Goal: Task Accomplishment & Management: Use online tool/utility

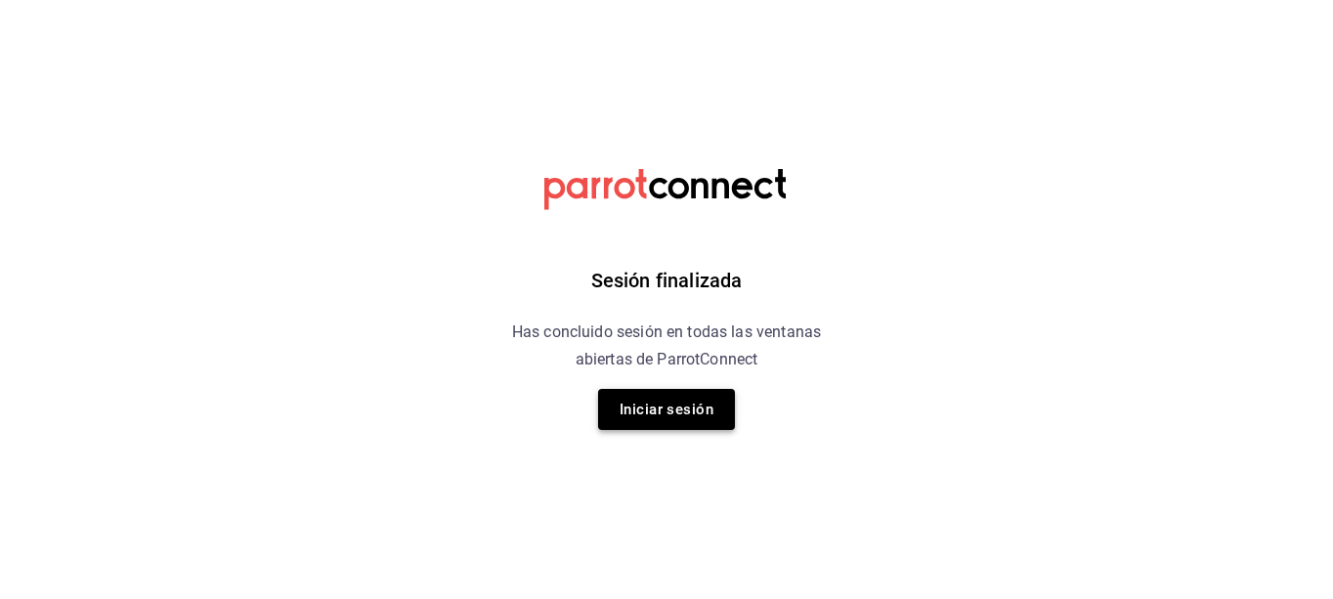
click at [672, 405] on button "Iniciar sesión" at bounding box center [666, 409] width 137 height 41
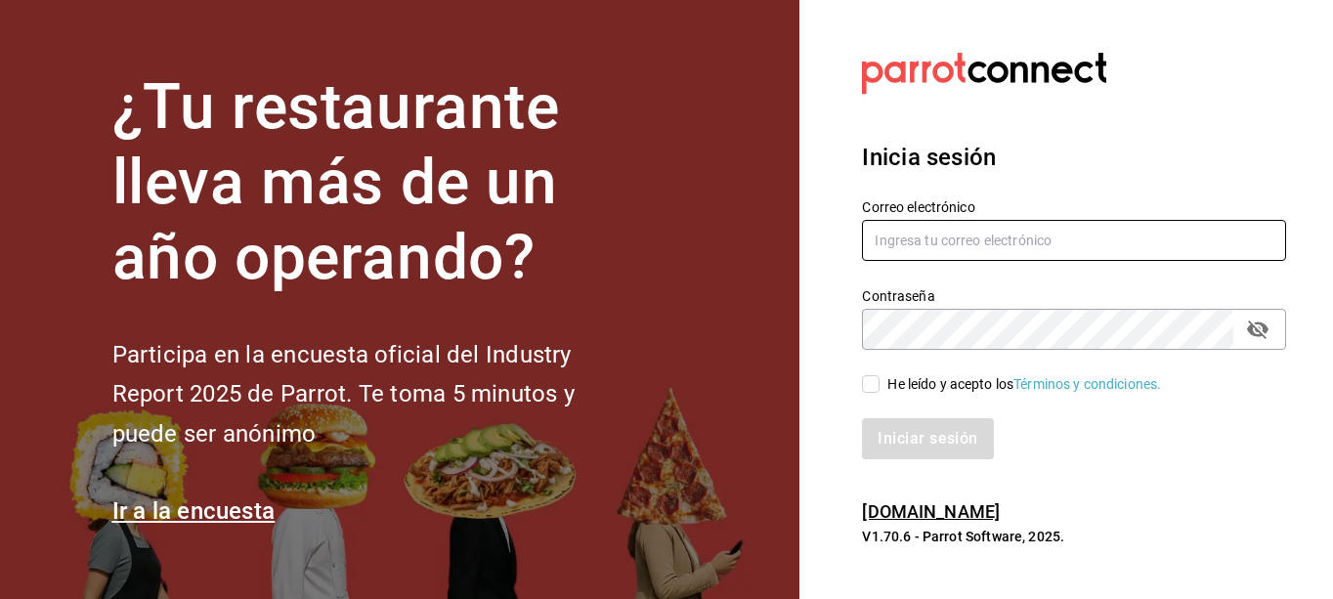
type input "Laureano.reyes@grupocosteno.com"
click at [864, 389] on input "He leído y acepto los Términos y condiciones." at bounding box center [871, 384] width 18 height 18
checkbox input "true"
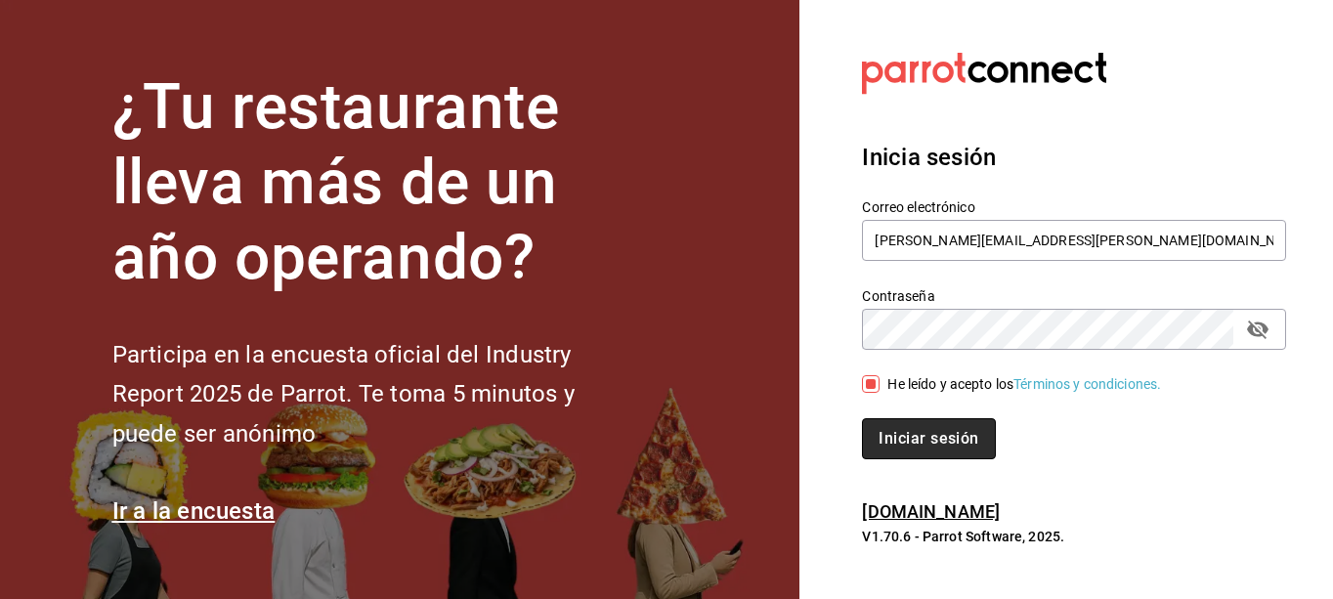
click at [900, 434] on button "Iniciar sesión" at bounding box center [928, 438] width 133 height 41
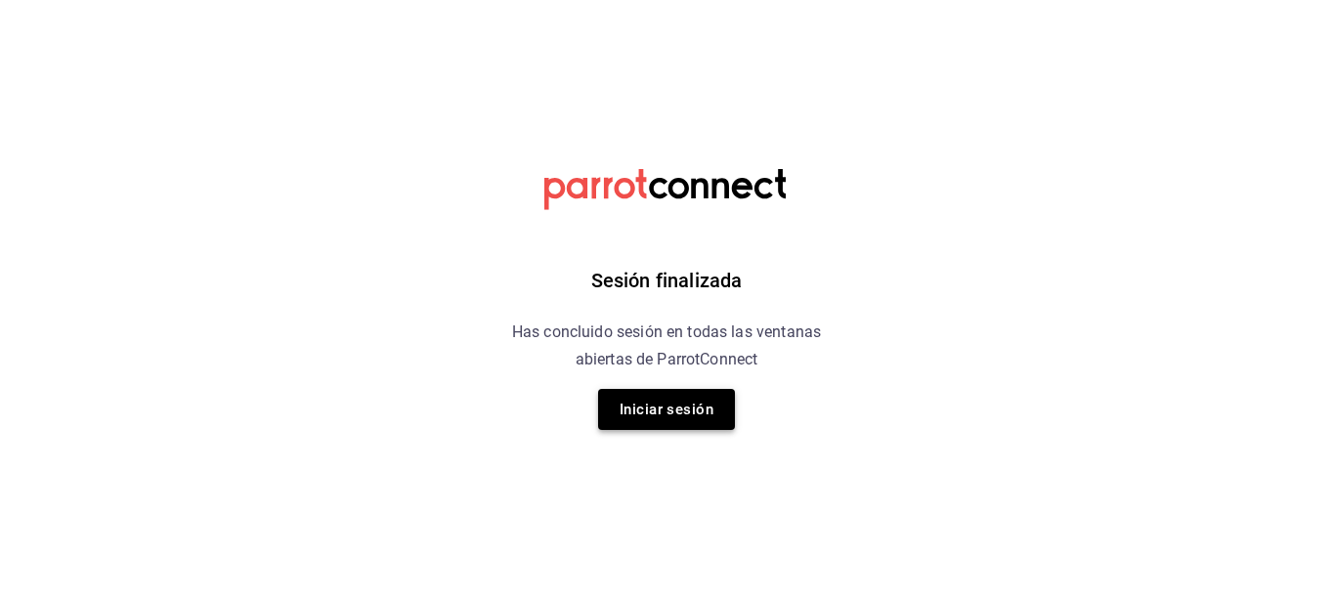
click at [678, 392] on button "Iniciar sesión" at bounding box center [666, 409] width 137 height 41
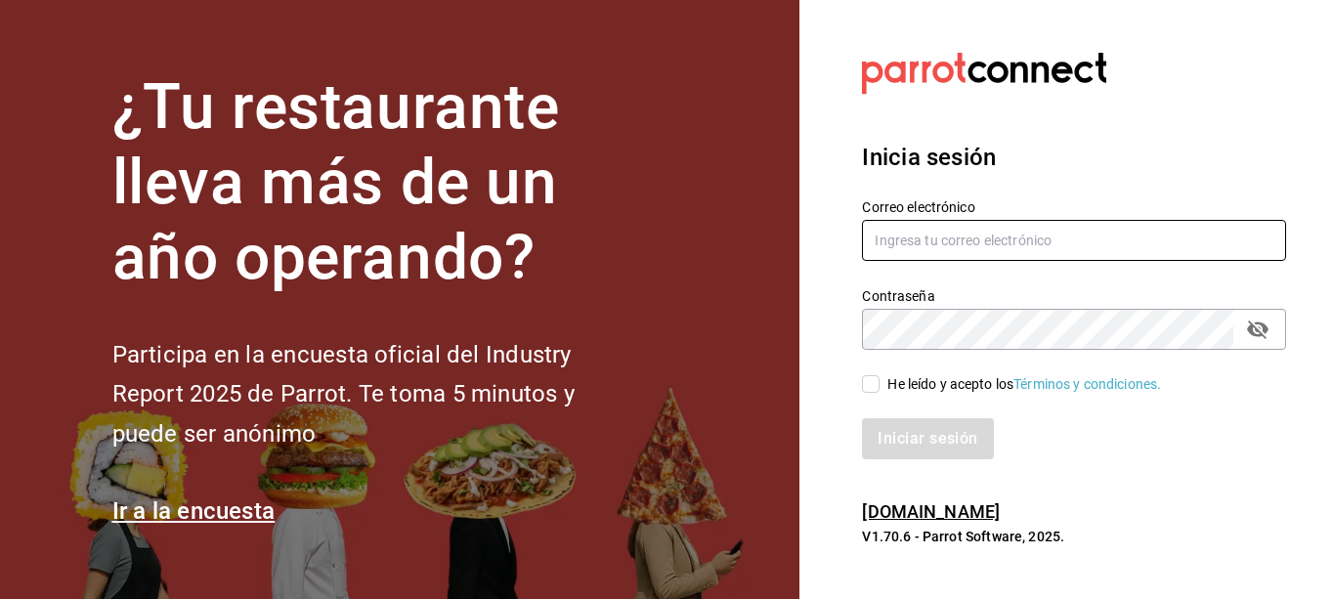
type input "[PERSON_NAME][EMAIL_ADDRESS][PERSON_NAME][DOMAIN_NAME]"
click at [863, 390] on input "He leído y acepto los Términos y condiciones." at bounding box center [871, 384] width 18 height 18
checkbox input "true"
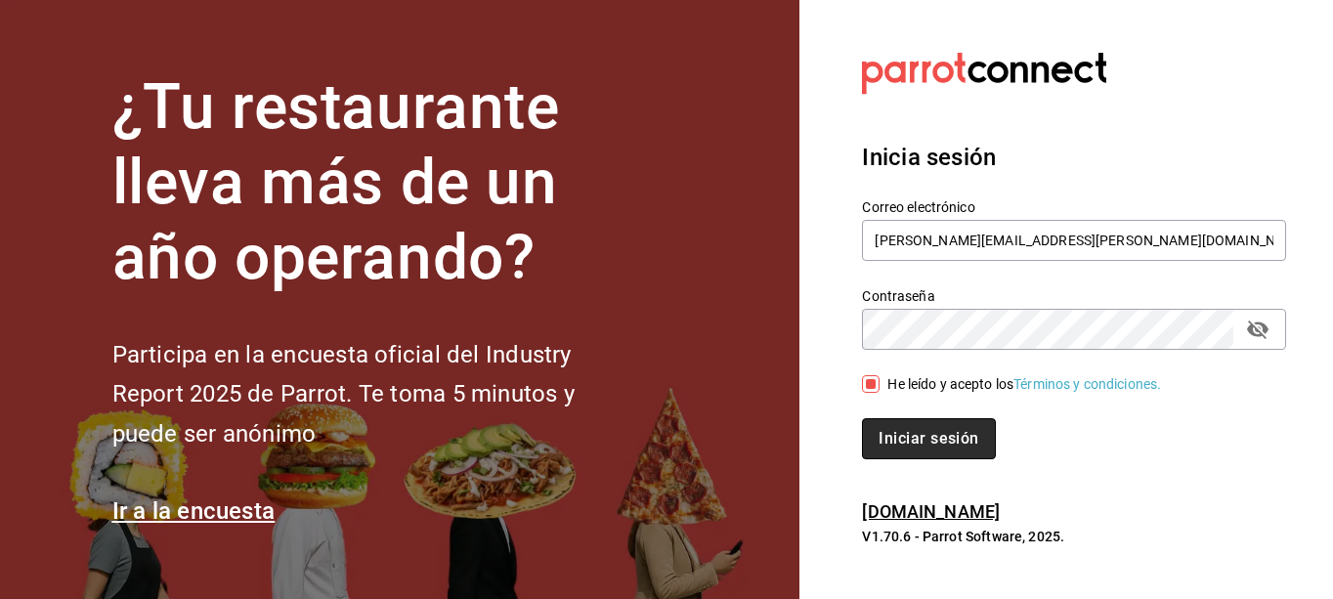
click at [890, 428] on button "Iniciar sesión" at bounding box center [928, 438] width 133 height 41
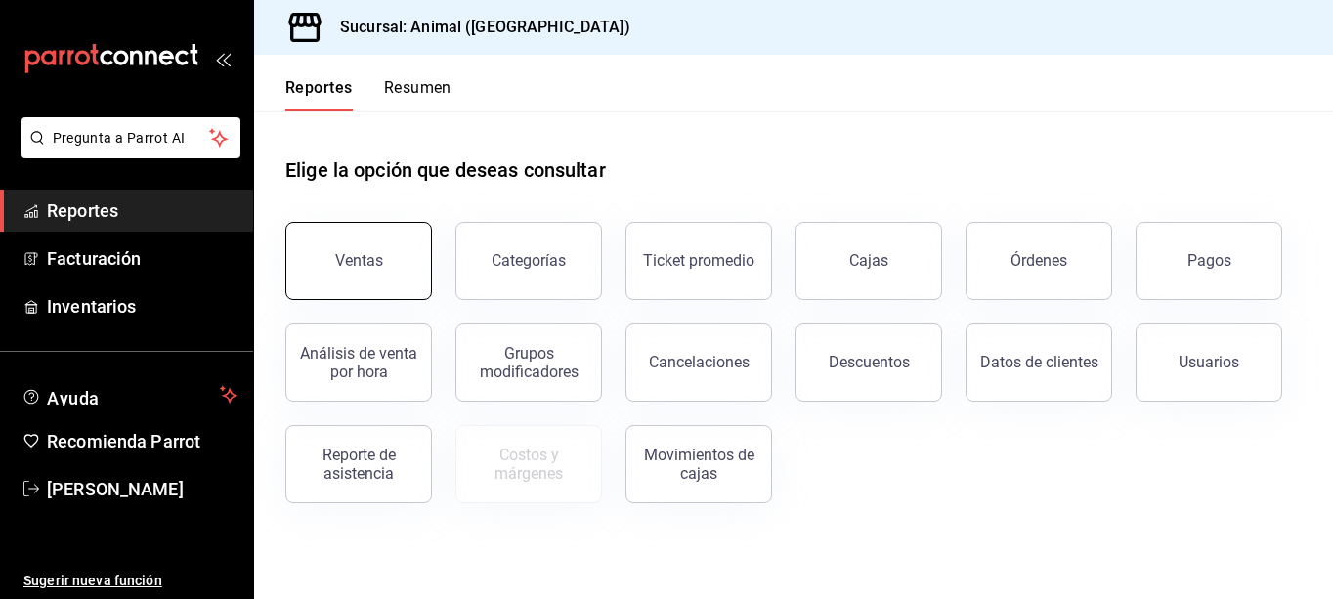
click at [352, 279] on button "Ventas" at bounding box center [358, 261] width 147 height 78
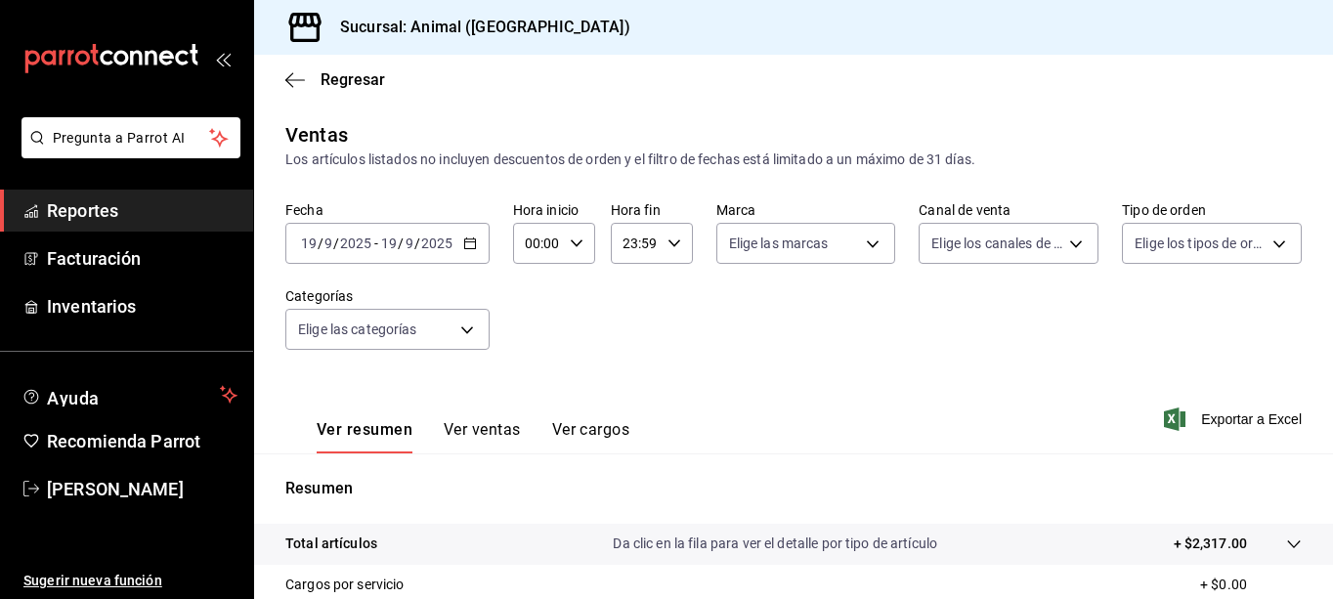
click at [576, 246] on icon "button" at bounding box center [577, 243] width 14 height 14
click at [535, 391] on span "02" at bounding box center [533, 387] width 9 height 16
type input "02:00"
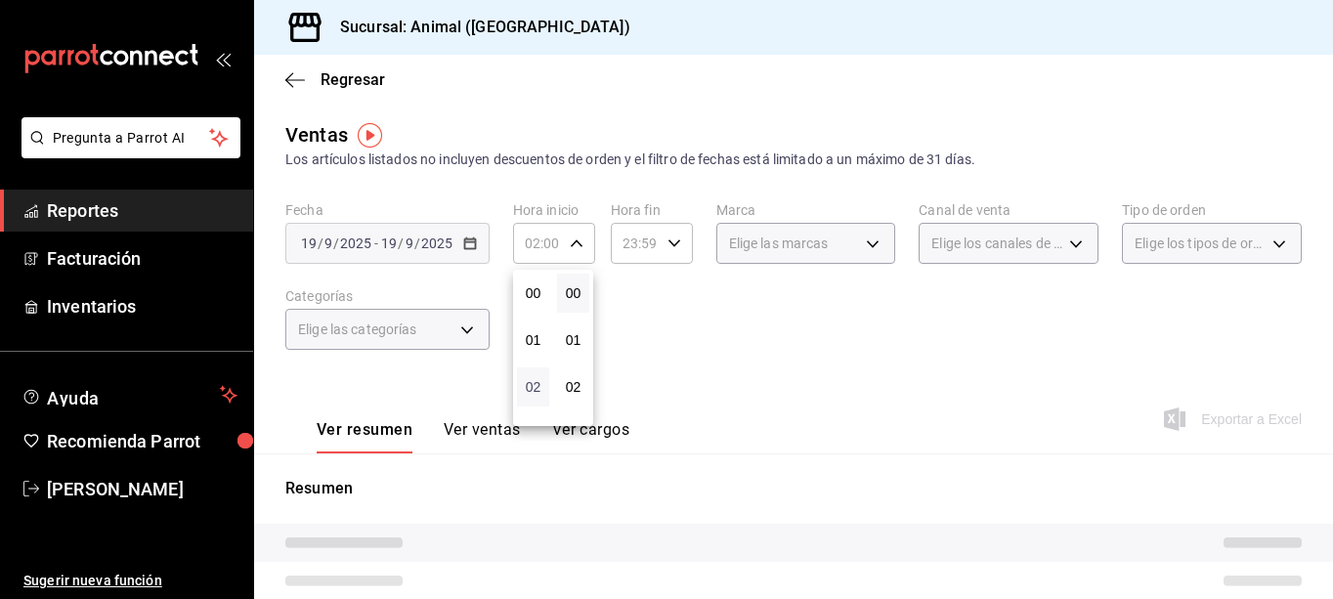
scroll to position [235, 0]
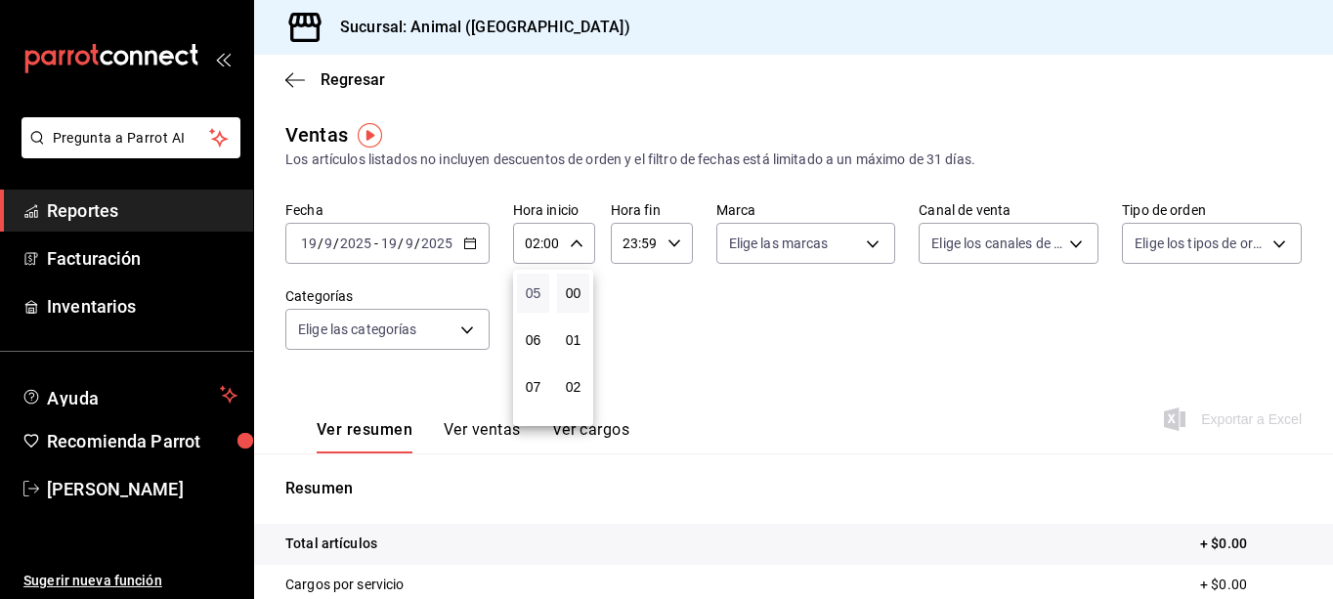
click at [532, 300] on span "05" at bounding box center [533, 293] width 9 height 16
type input "05:00"
click at [672, 253] on div at bounding box center [666, 299] width 1333 height 599
click at [670, 240] on icon "button" at bounding box center [674, 243] width 14 height 14
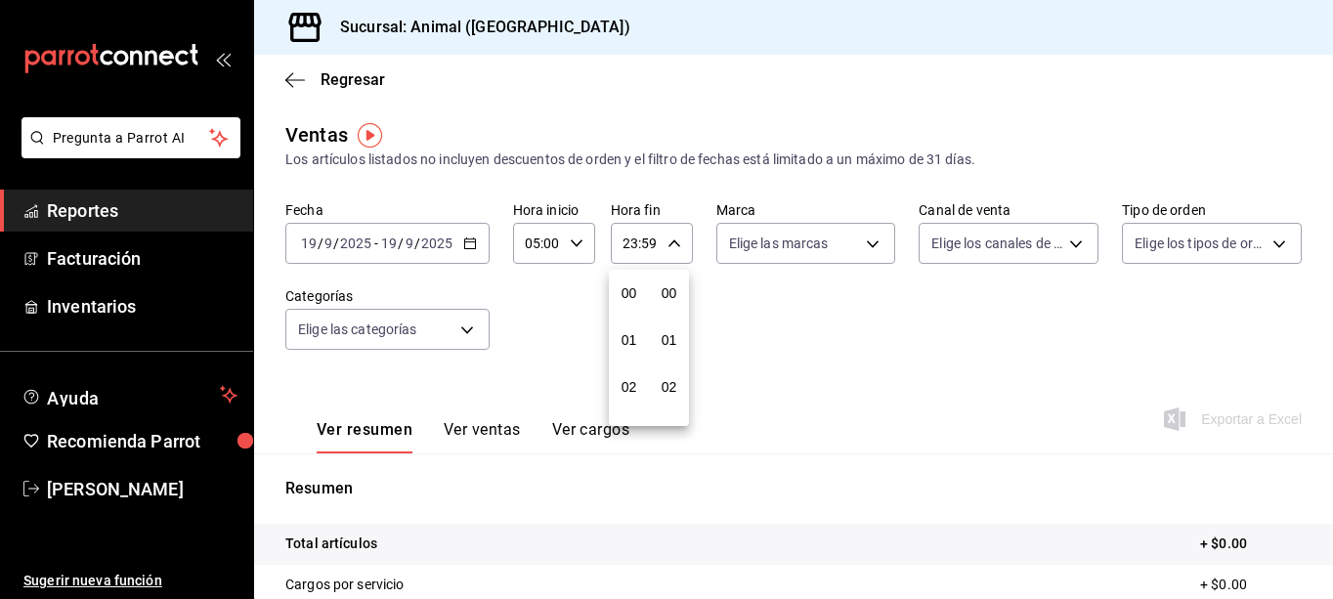
scroll to position [2658, 0]
click at [626, 322] on button "21" at bounding box center [629, 308] width 32 height 39
type input "21:59"
click at [626, 322] on button "21" at bounding box center [629, 308] width 32 height 39
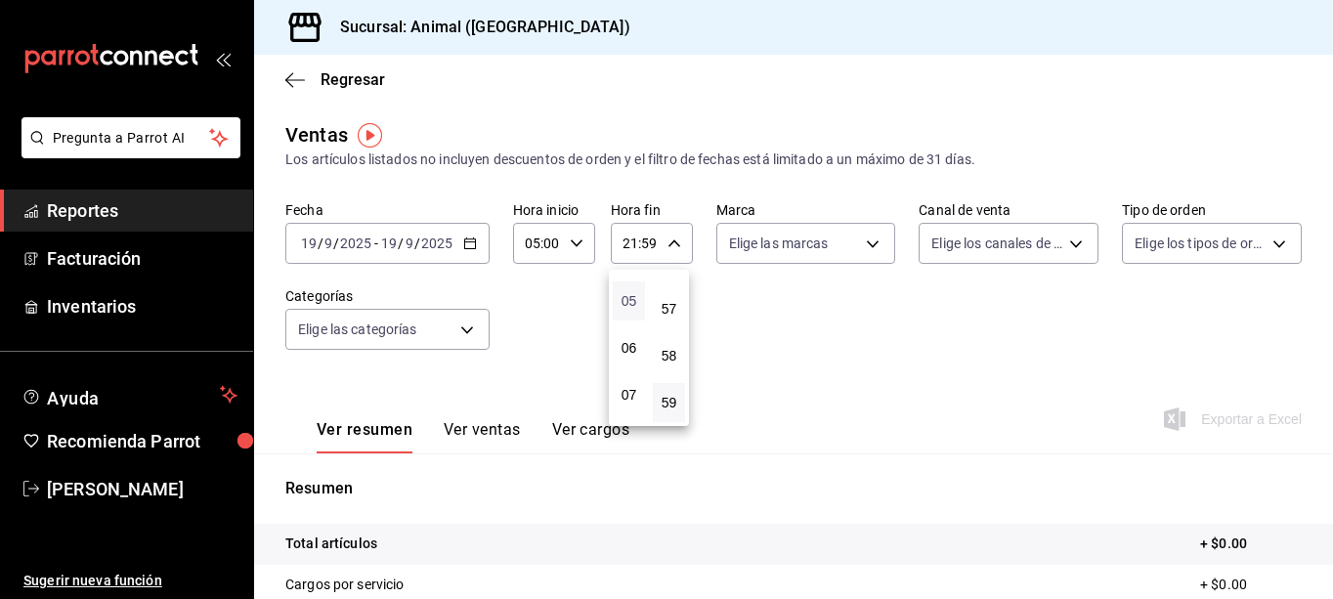
click at [629, 306] on span "05" at bounding box center [628, 301] width 9 height 16
type input "05:59"
click at [625, 303] on span "05" at bounding box center [628, 301] width 9 height 16
drag, startPoint x: 572, startPoint y: 319, endPoint x: 568, endPoint y: 371, distance: 52.9
click at [568, 371] on div at bounding box center [666, 299] width 1333 height 599
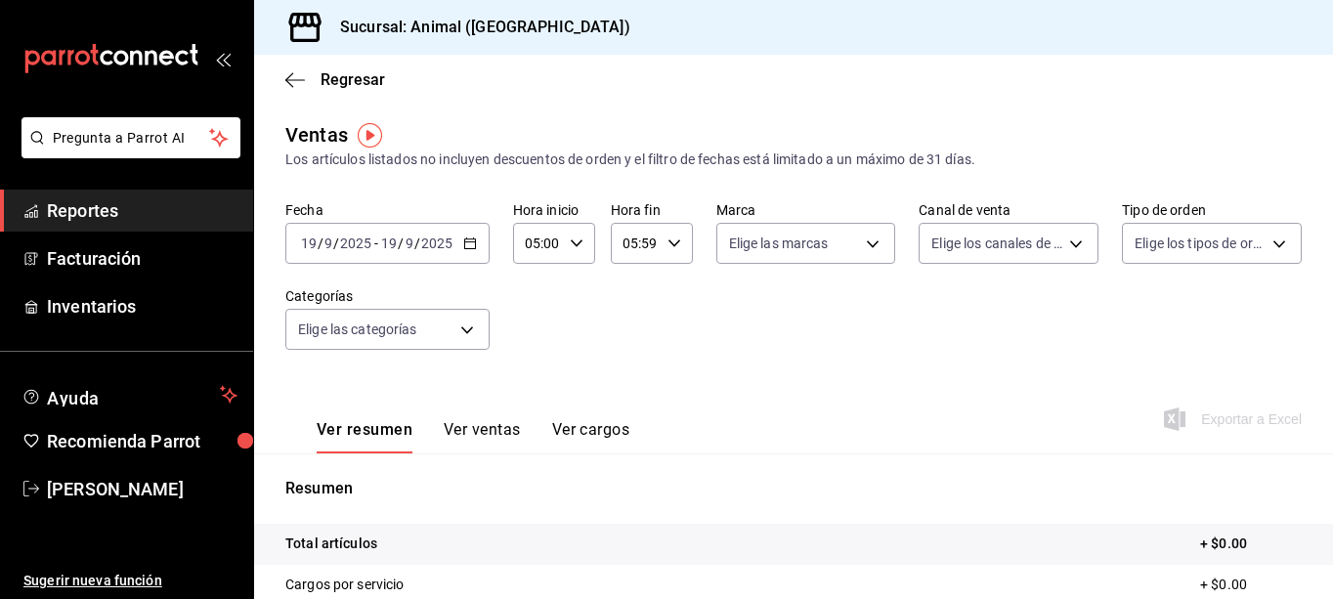
click at [473, 245] on icon "button" at bounding box center [470, 243] width 14 height 14
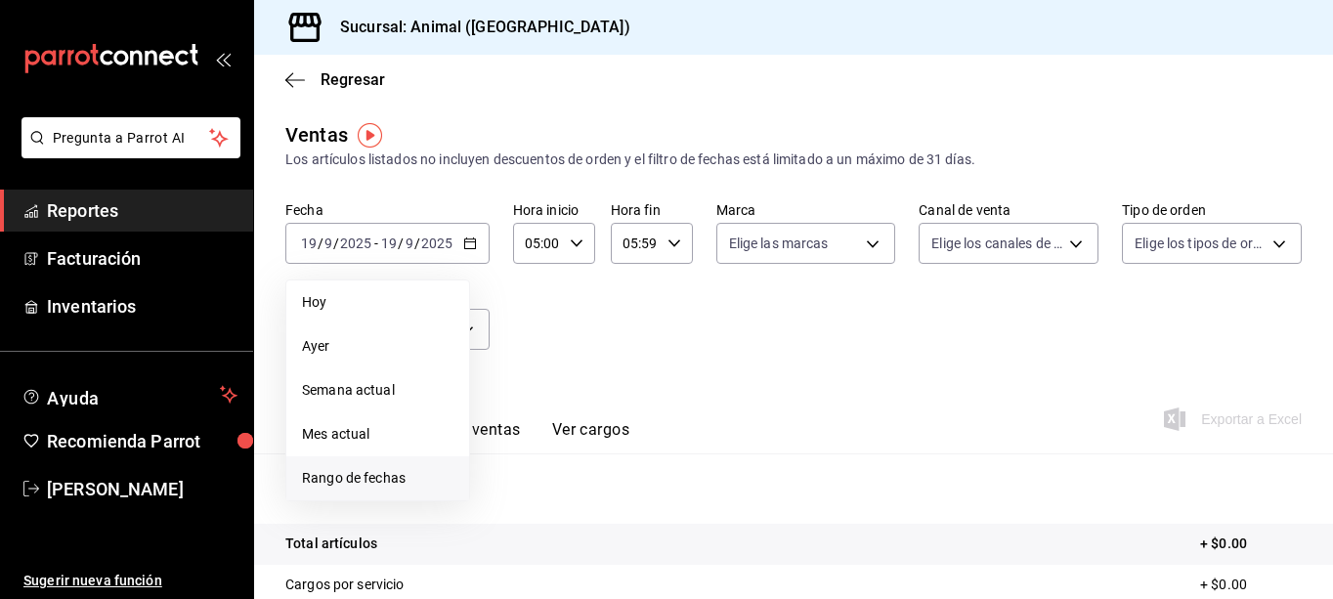
click at [343, 478] on span "Rango de fechas" at bounding box center [377, 478] width 151 height 21
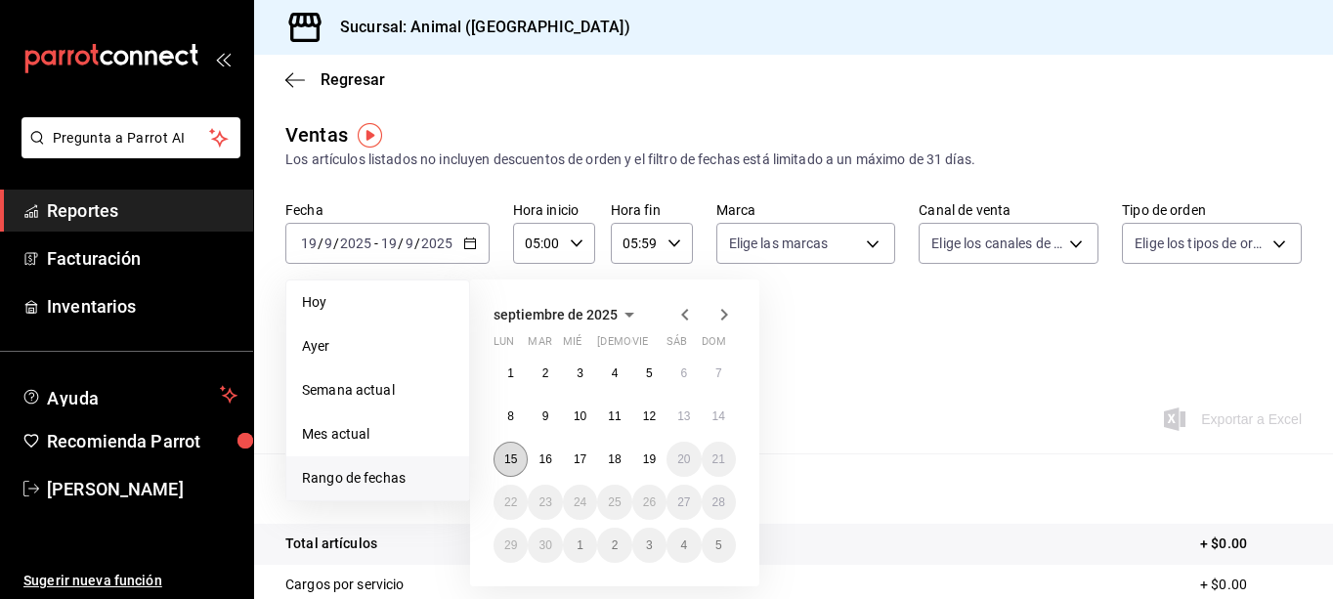
click at [513, 469] on button "15" at bounding box center [510, 459] width 34 height 35
click at [648, 458] on abbr "19" at bounding box center [649, 459] width 13 height 14
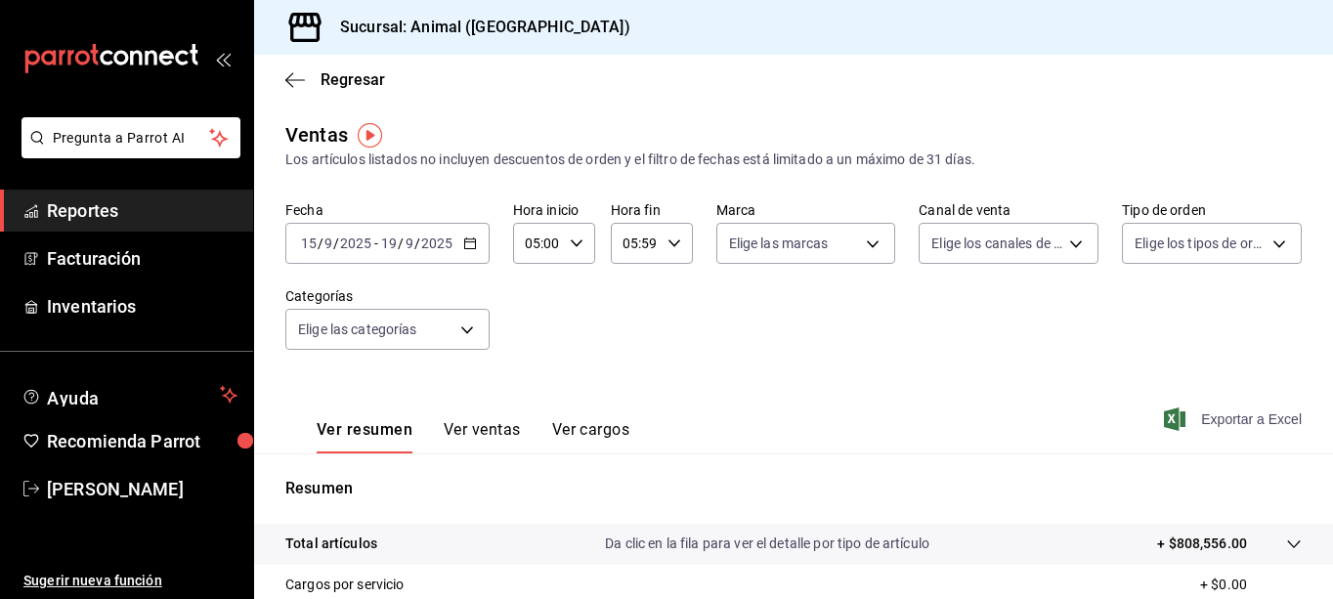
click at [1174, 422] on span "Exportar a Excel" at bounding box center [1235, 418] width 134 height 23
